Goal: Transaction & Acquisition: Purchase product/service

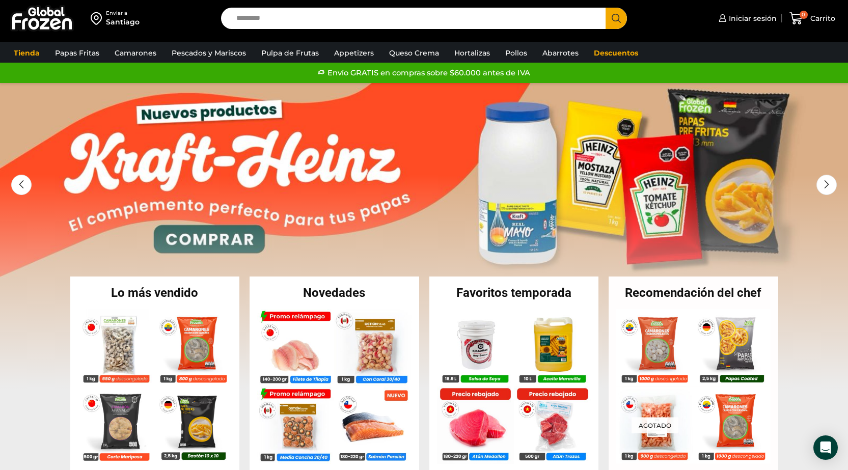
click at [740, 1] on div "Enviar a Santiago Search input Search Iniciar sesión *" at bounding box center [424, 18] width 843 height 37
click at [741, 12] on link "Iniciar sesión" at bounding box center [746, 18] width 61 height 20
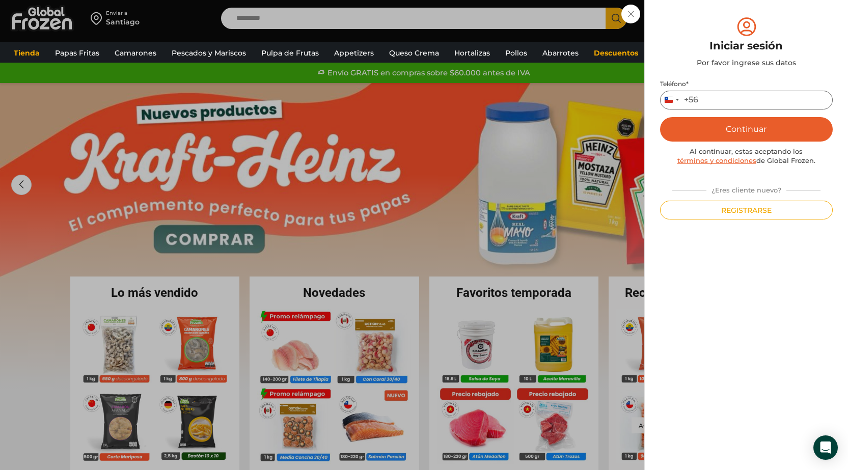
click at [715, 102] on input "Teléfono *" at bounding box center [746, 100] width 173 height 19
type input "*********"
click at [764, 127] on button "Continuar" at bounding box center [746, 129] width 173 height 24
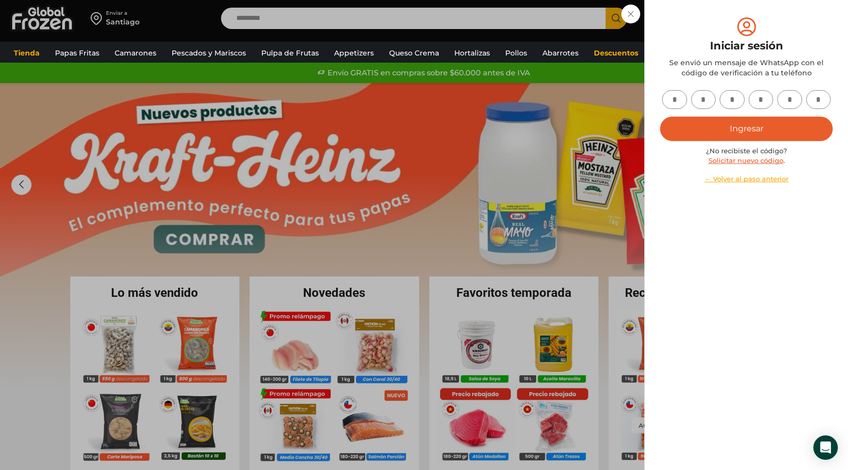
click at [682, 94] on input "text" at bounding box center [674, 99] width 25 height 19
type input "*"
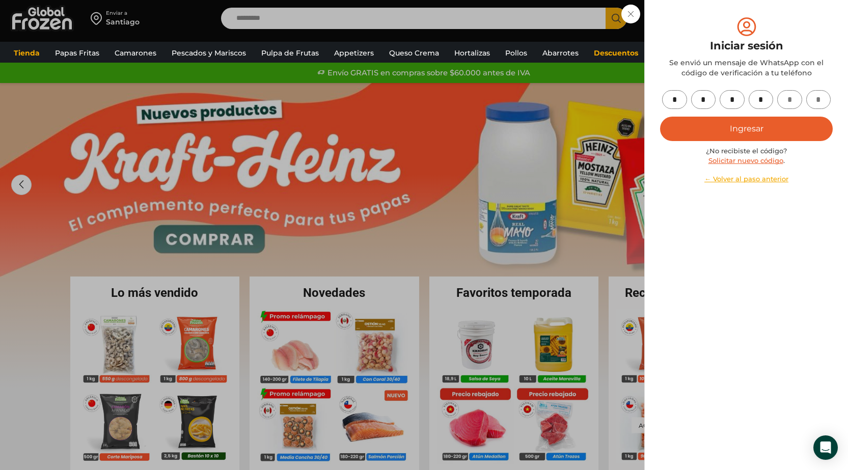
type input "*"
click at [706, 122] on button "Ingresar" at bounding box center [746, 129] width 173 height 24
click at [725, 131] on button "Ingresar" at bounding box center [746, 129] width 173 height 24
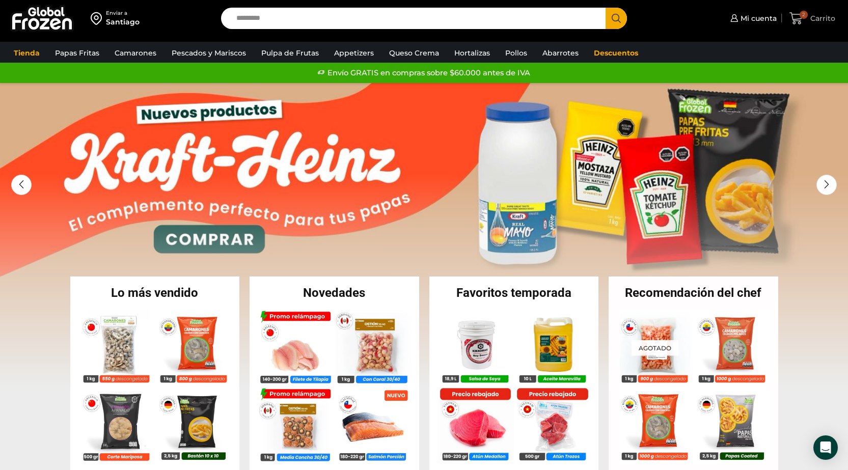
click at [799, 12] on icon at bounding box center [796, 19] width 14 height 14
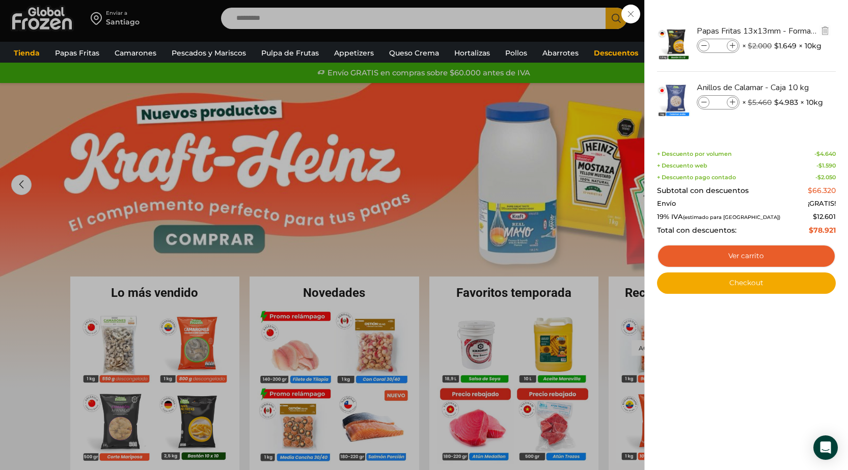
click at [720, 44] on input "*" at bounding box center [718, 45] width 15 height 11
type input "**"
click at [743, 52] on span "× $ 2.000 Original price was: $2.000. $ 1.649 Current price is: $1.649. × 10kg" at bounding box center [781, 46] width 79 height 14
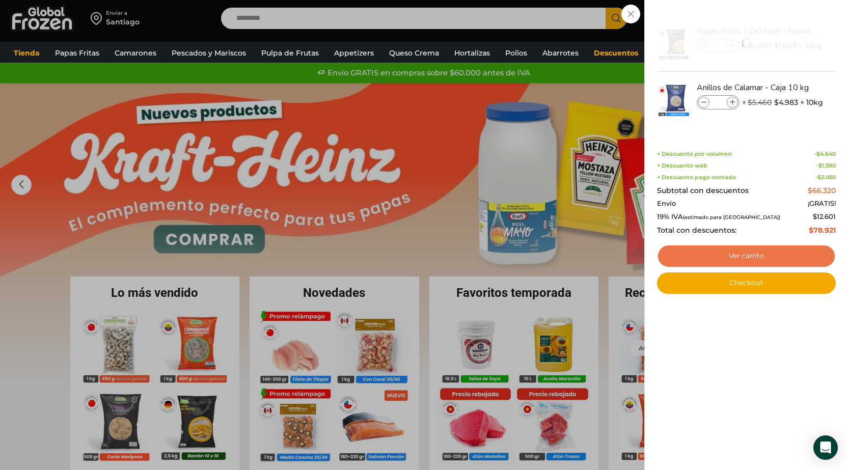
click at [771, 246] on link "Ver carrito" at bounding box center [746, 255] width 179 height 23
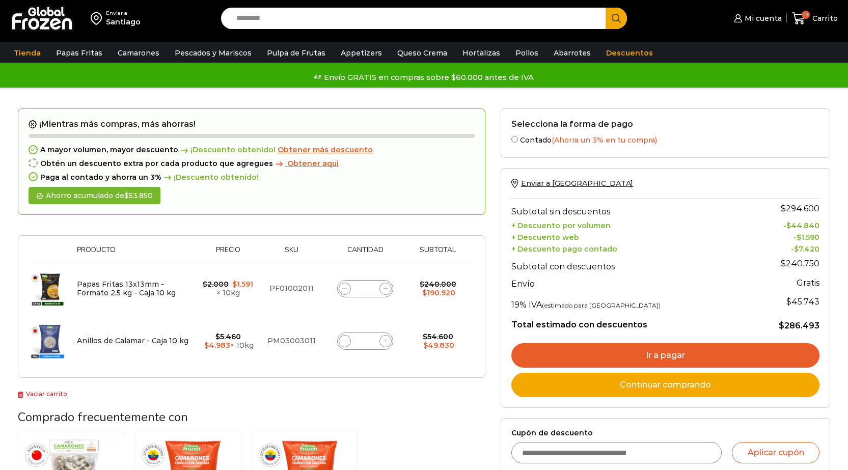
scroll to position [102, 0]
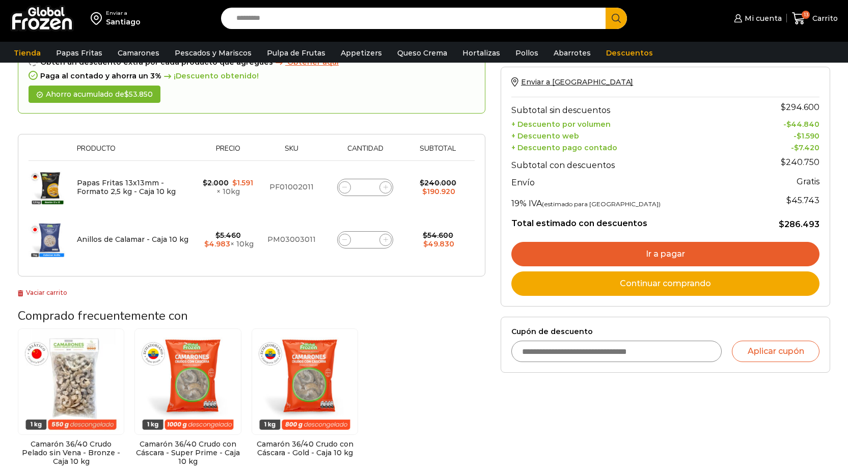
click at [633, 260] on link "Ir a pagar" at bounding box center [665, 254] width 308 height 24
click at [549, 255] on link "Ir a pagar" at bounding box center [665, 254] width 308 height 24
click at [627, 256] on link "Ir a pagar" at bounding box center [665, 254] width 308 height 24
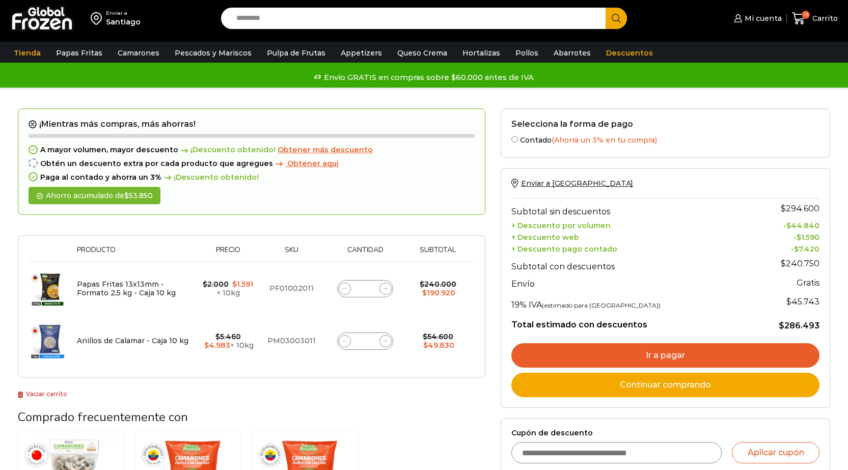
scroll to position [0, 0]
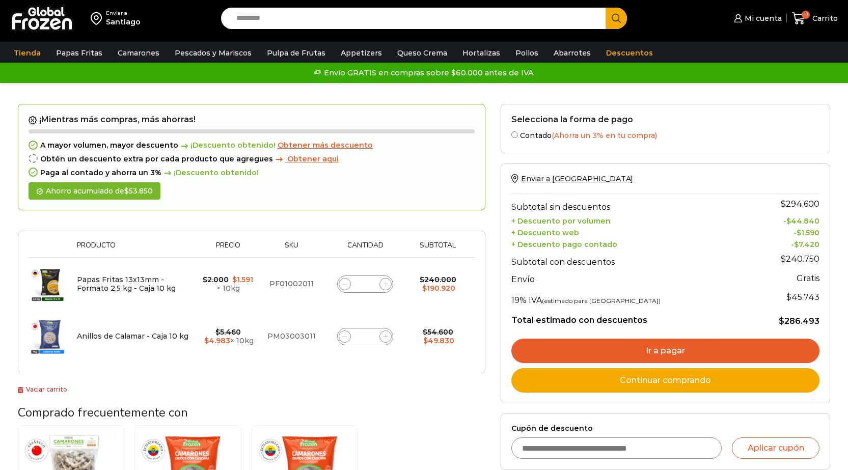
click at [672, 343] on link "Ir a pagar" at bounding box center [665, 351] width 308 height 24
click at [676, 359] on link "Ir a pagar" at bounding box center [665, 351] width 308 height 24
click at [591, 340] on link "Ir a pagar" at bounding box center [665, 351] width 308 height 24
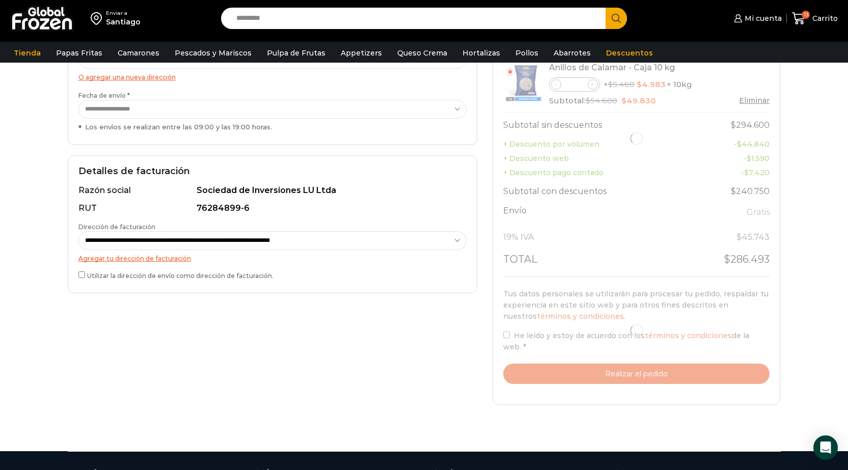
scroll to position [204, 0]
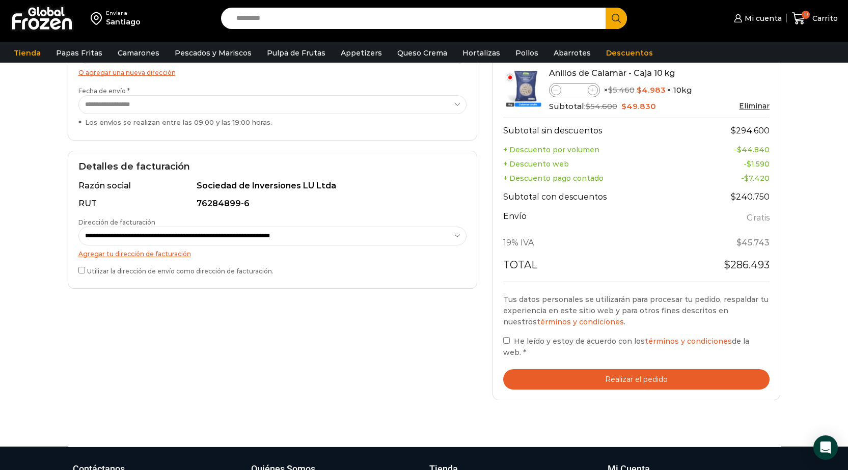
click at [501, 350] on div "Tu pedido Product Papas Fritas 13x13mm - Formato 2,5 kg - Caja 10 kg Papas Frit…" at bounding box center [637, 185] width 288 height 432
click at [538, 366] on div "Tus datos personales se utilizarán para procesar tu pedido, respaldar tu experi…" at bounding box center [636, 342] width 267 height 96
click at [539, 372] on button "Realizar el pedido" at bounding box center [636, 379] width 267 height 21
